Goal: Find specific page/section: Find specific page/section

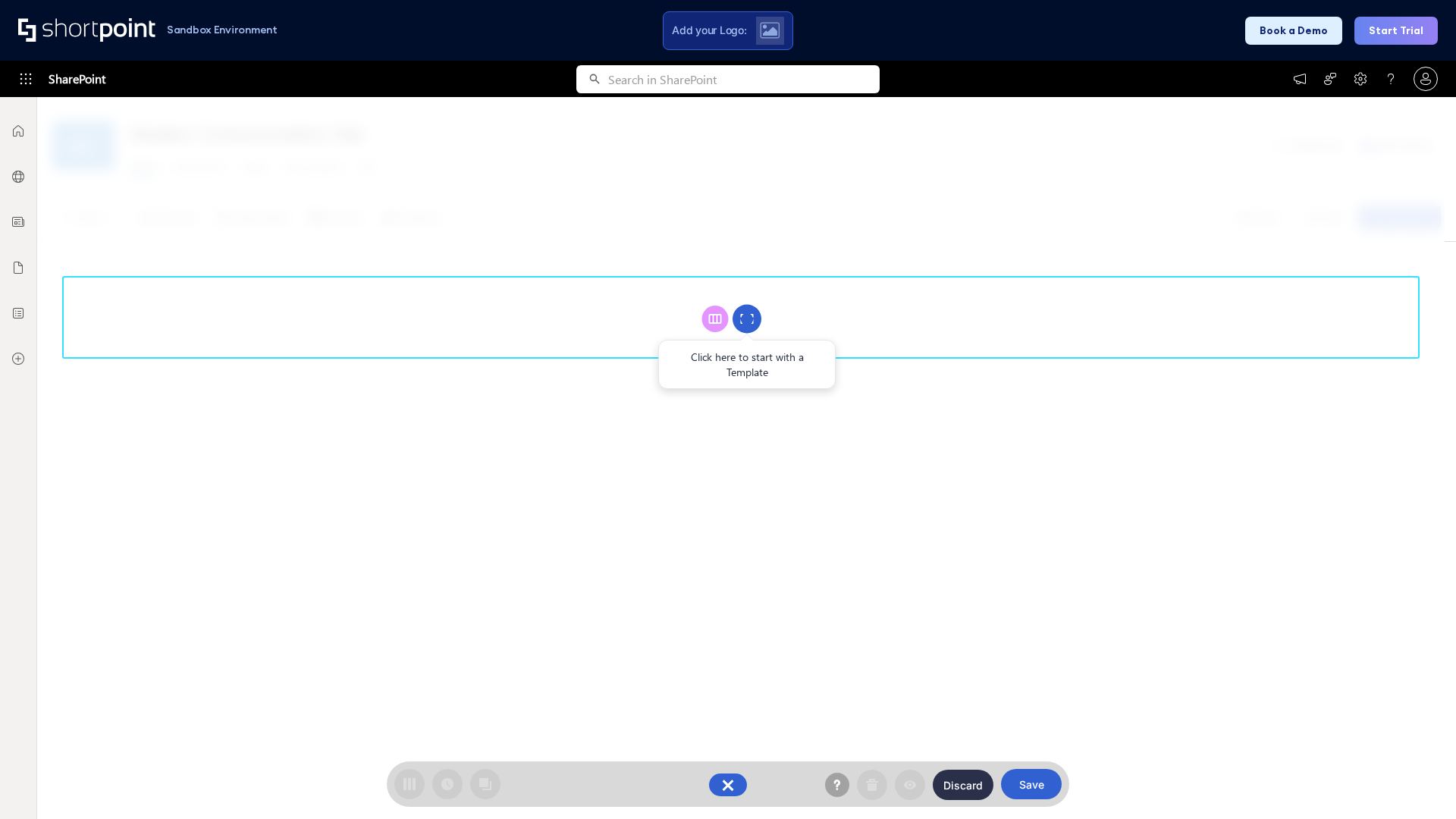
click at [747, 319] on circle at bounding box center [747, 320] width 29 height 29
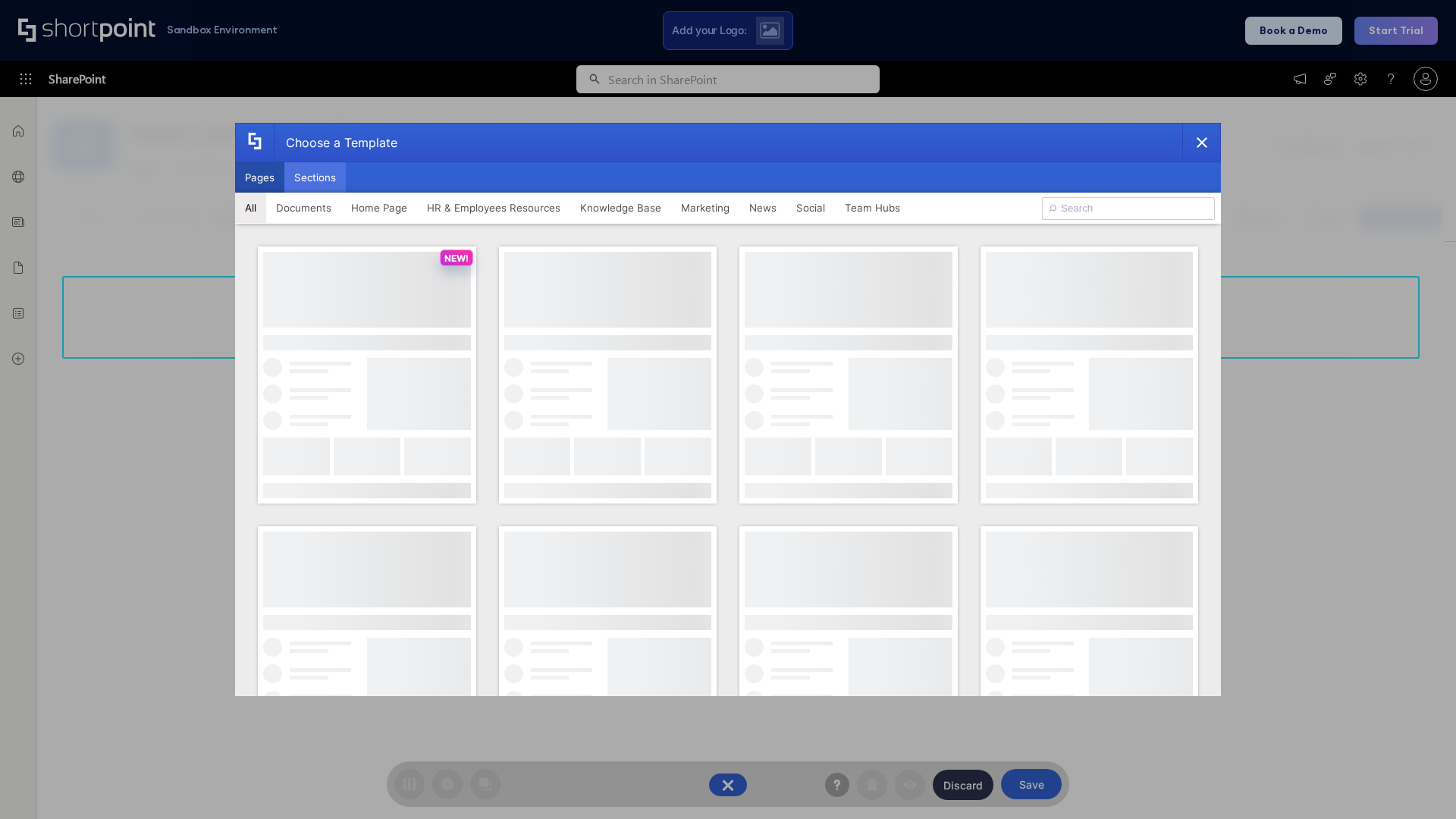
click at [315, 177] on button "Sections" at bounding box center [315, 177] width 62 height 30
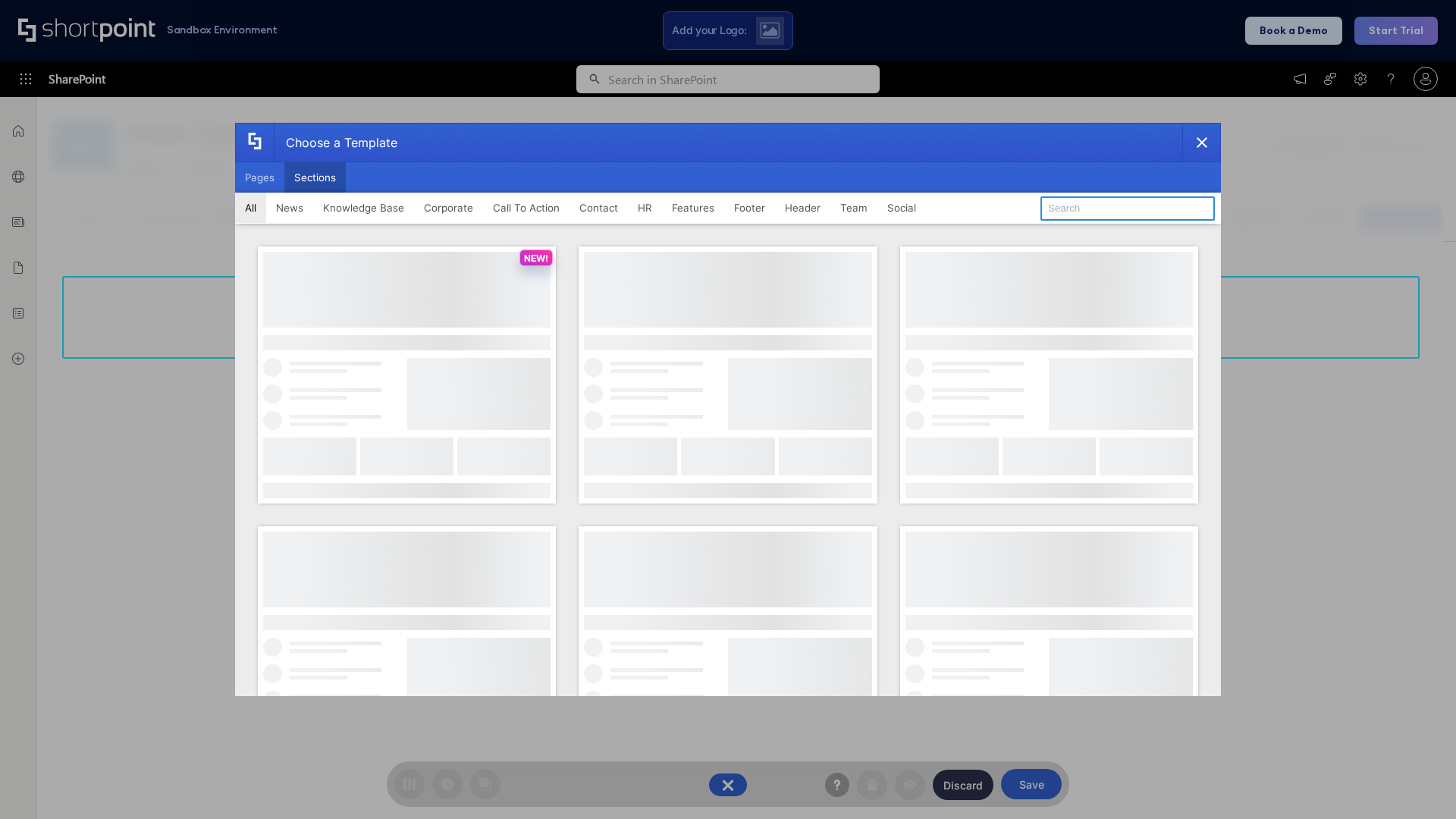
type input "News Kit 2"
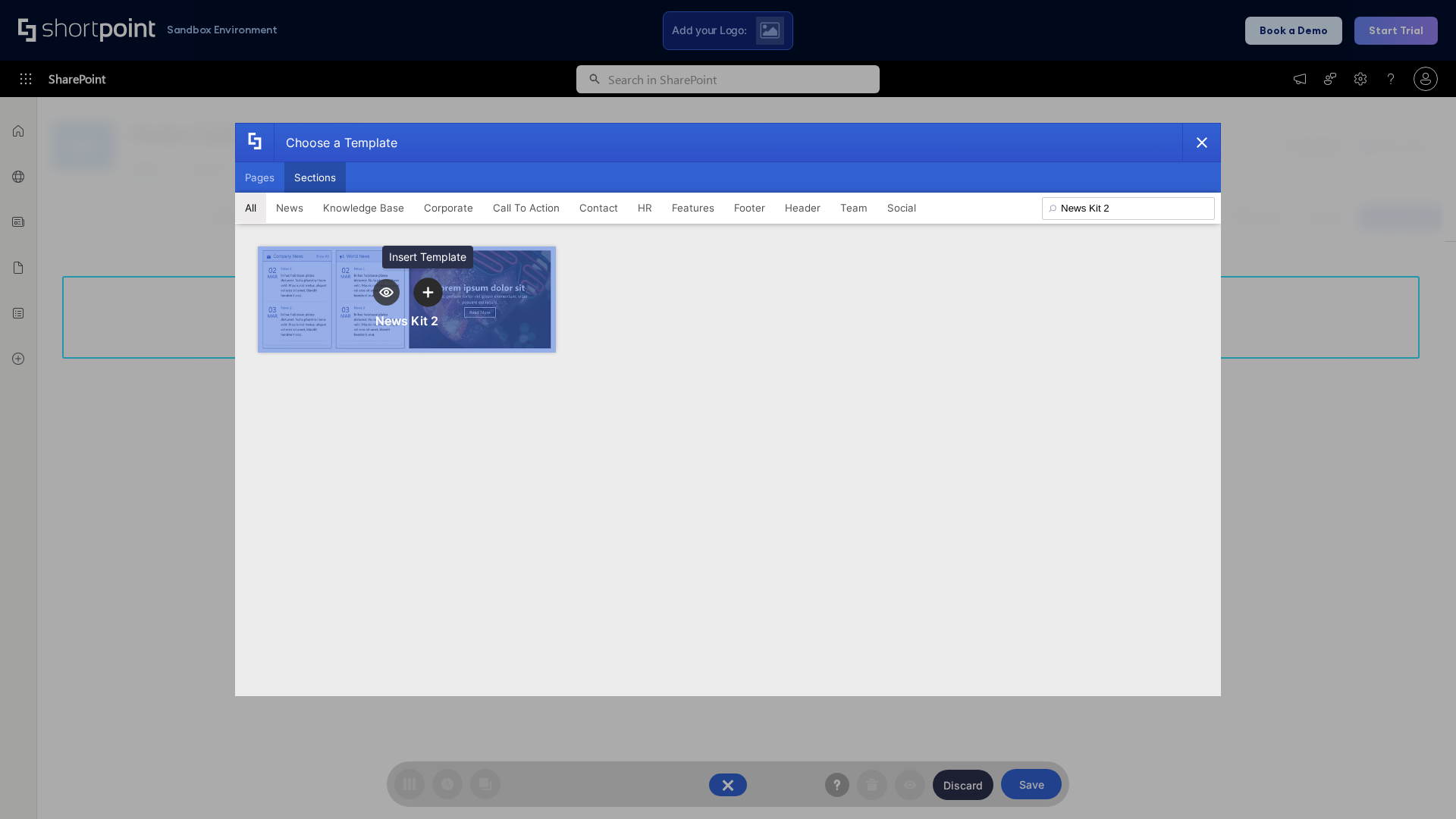
click at [428, 292] on icon "template selector" at bounding box center [428, 292] width 11 height 11
